Goal: Register for event/course

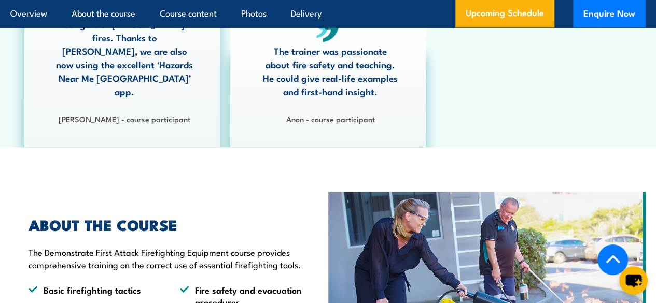
scroll to position [811, 0]
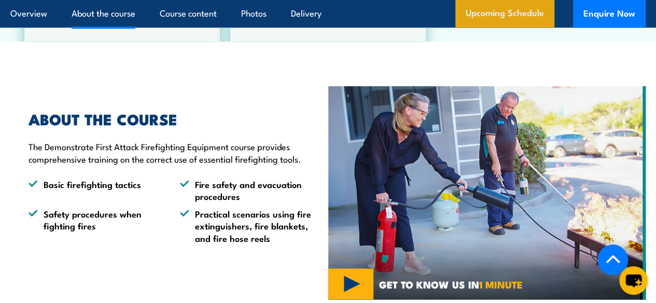
click at [493, 22] on link "Upcoming Schedule" at bounding box center [504, 14] width 99 height 28
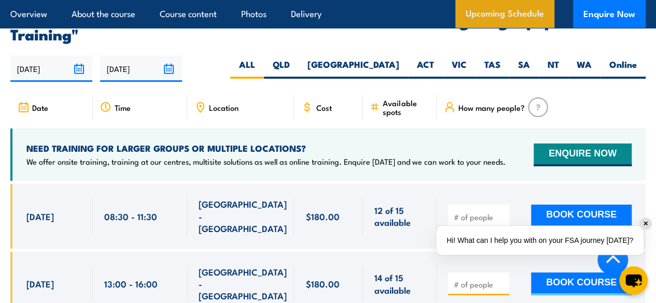
scroll to position [1884, 0]
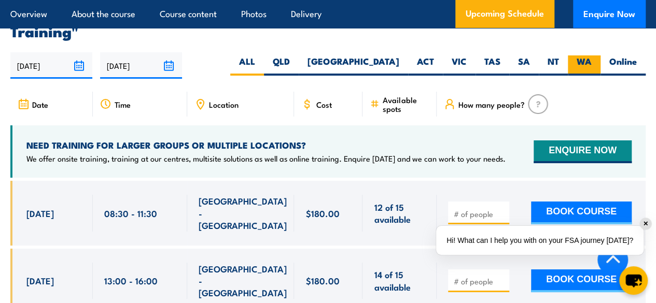
click at [590, 56] on label "WA" at bounding box center [584, 66] width 33 height 20
click at [592, 56] on input "WA" at bounding box center [595, 59] width 7 height 7
radio input "true"
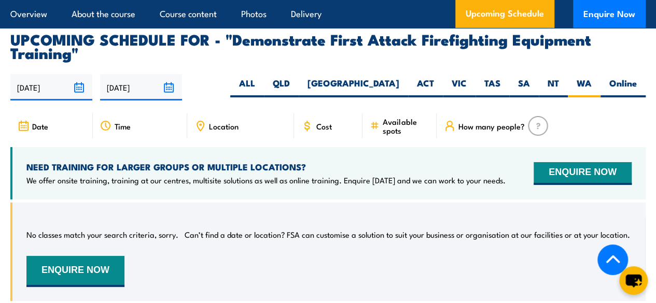
scroll to position [1860, 0]
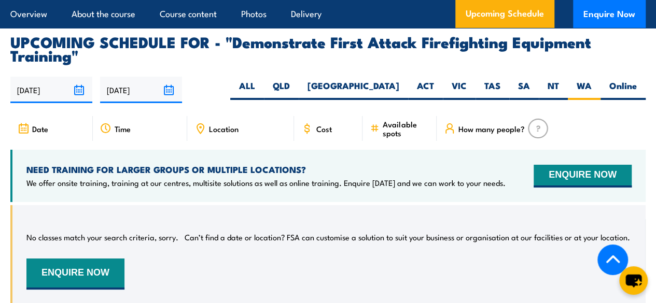
click at [633, 136] on div "Date Time Location Cost" at bounding box center [327, 133] width 635 height 34
click at [627, 80] on label "Online" at bounding box center [623, 90] width 45 height 20
click at [637, 80] on input "Online" at bounding box center [640, 83] width 7 height 7
radio input "true"
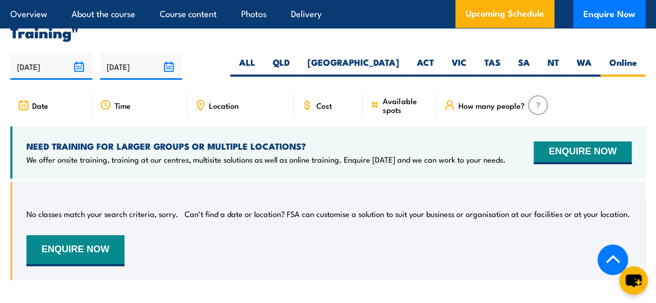
scroll to position [1884, 0]
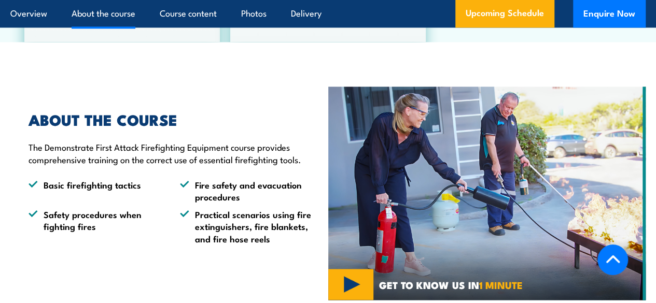
scroll to position [811, 0]
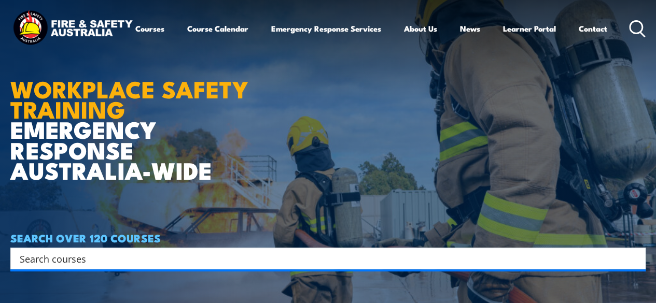
click at [27, 160] on h1 "WORKPLACE SAFETY TRAINING EMERGENCY RESPONSE AUSTRALIA-WIDE" at bounding box center [137, 116] width 254 height 128
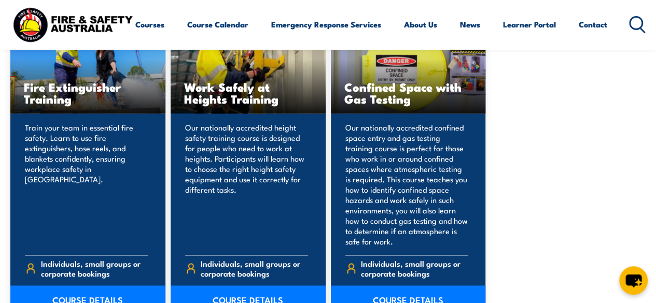
scroll to position [577, 0]
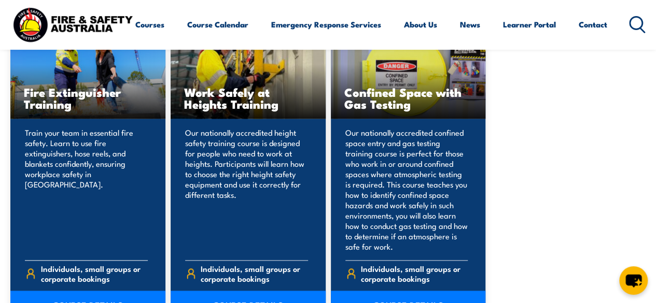
click at [28, 174] on p "Train your team in essential fire safety. Learn to use fire extinguishers, hose…" at bounding box center [86, 190] width 123 height 125
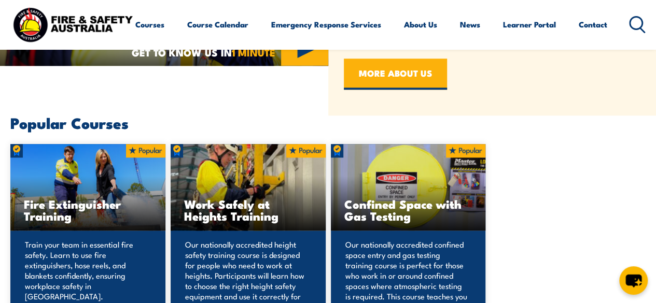
scroll to position [464, 0]
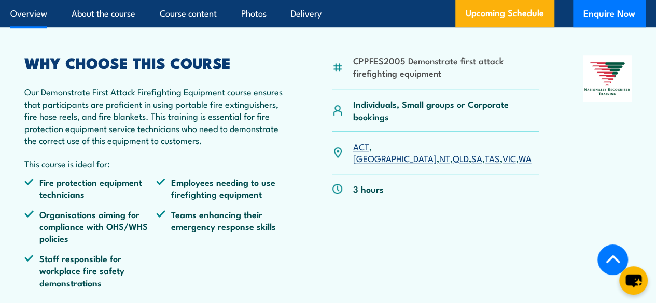
scroll to position [308, 0]
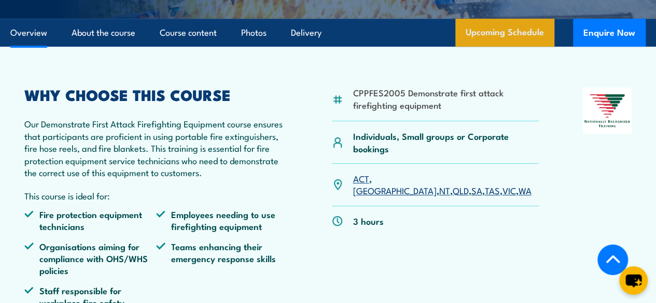
click at [485, 47] on link "Upcoming Schedule" at bounding box center [504, 33] width 99 height 28
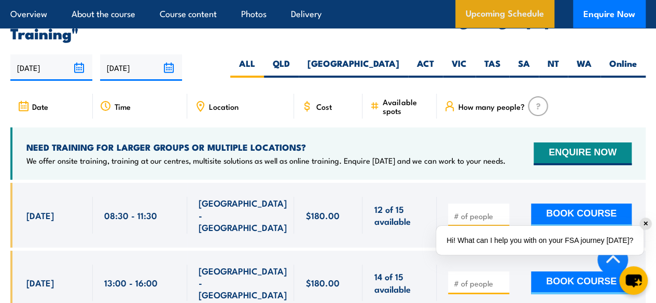
scroll to position [1884, 0]
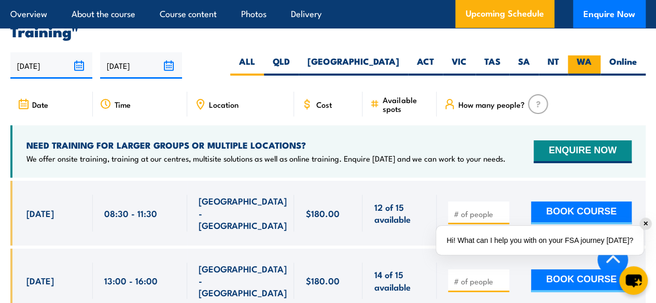
click at [588, 56] on label "WA" at bounding box center [584, 66] width 33 height 20
click at [592, 56] on input "WA" at bounding box center [595, 59] width 7 height 7
radio input "true"
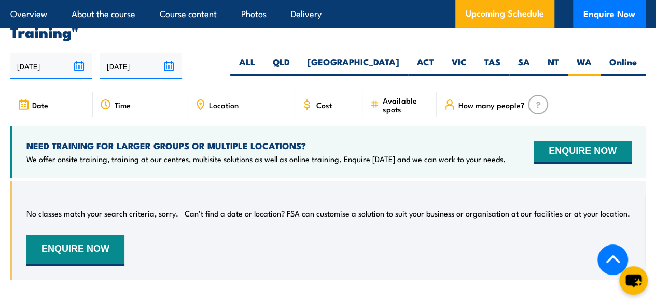
scroll to position [1884, 0]
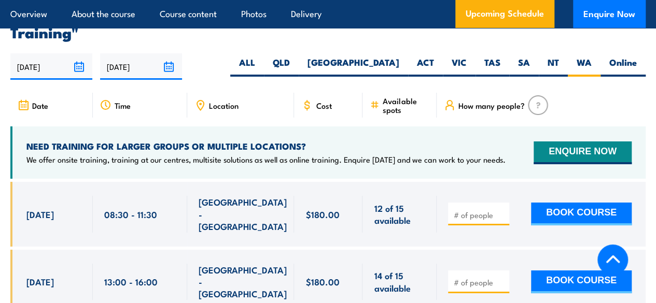
scroll to position [1884, 0]
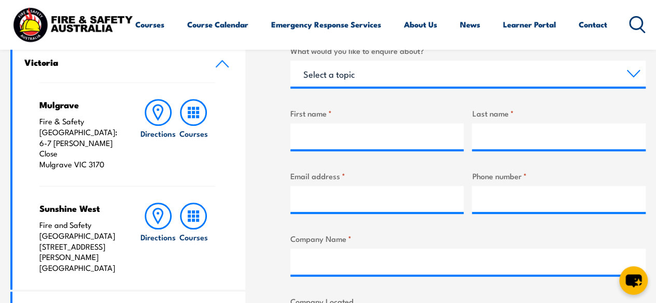
scroll to position [508, 0]
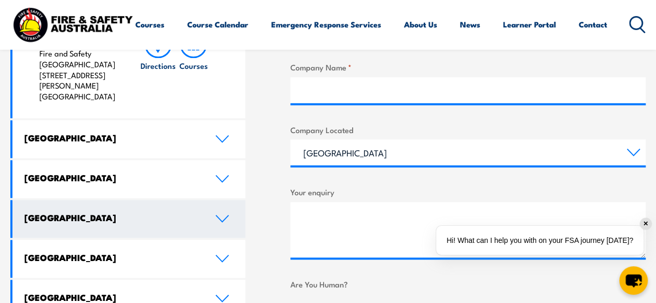
click at [58, 206] on link "[GEOGRAPHIC_DATA]" at bounding box center [128, 219] width 233 height 38
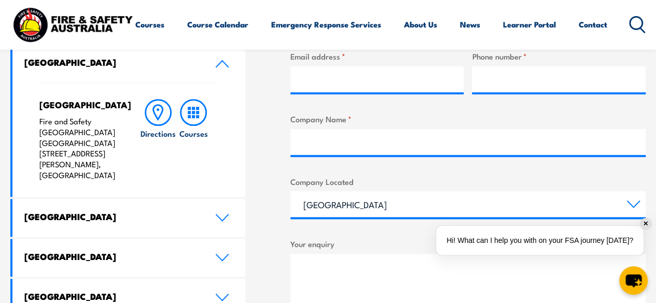
scroll to position [453, 0]
